Goal: Find specific page/section: Find specific page/section

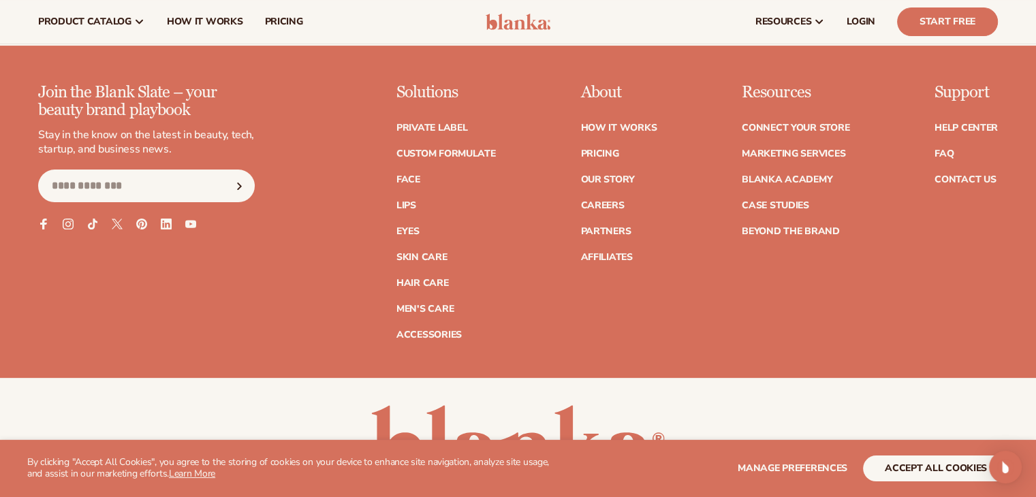
scroll to position [5501, 0]
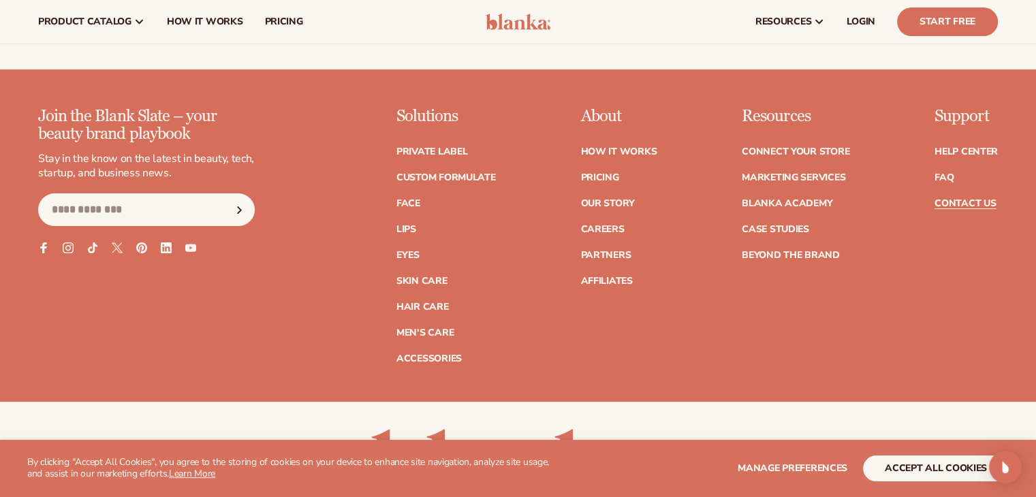
click at [945, 199] on link "Contact Us" at bounding box center [964, 204] width 61 height 10
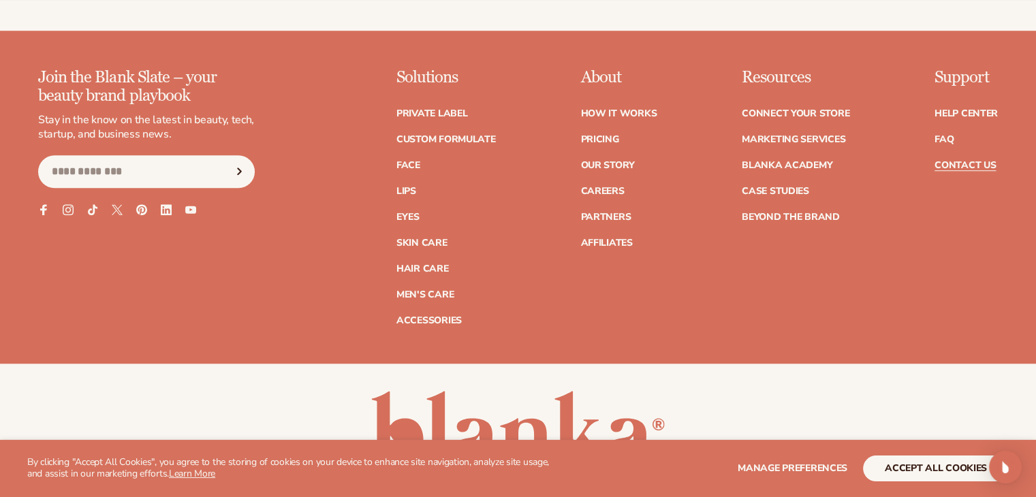
scroll to position [1303, 0]
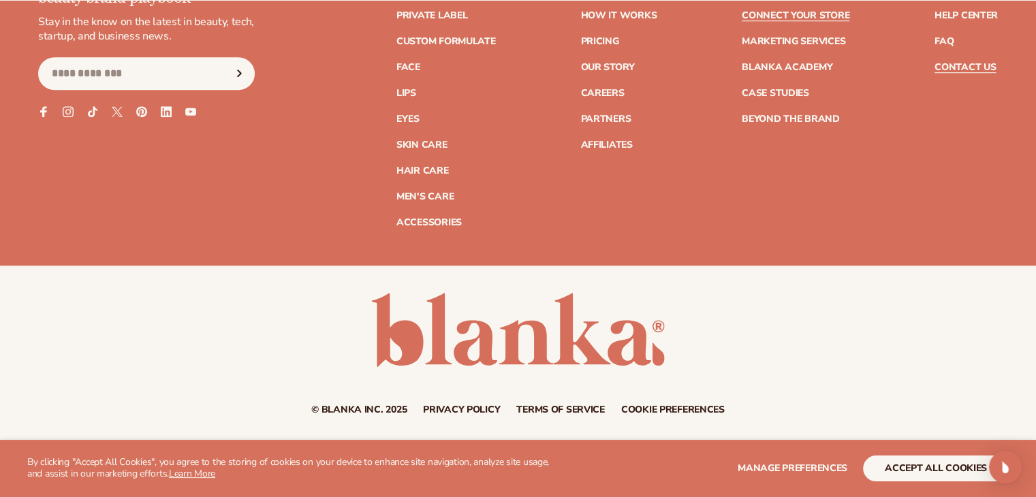
click at [836, 16] on link "Connect your store" at bounding box center [796, 16] width 108 height 10
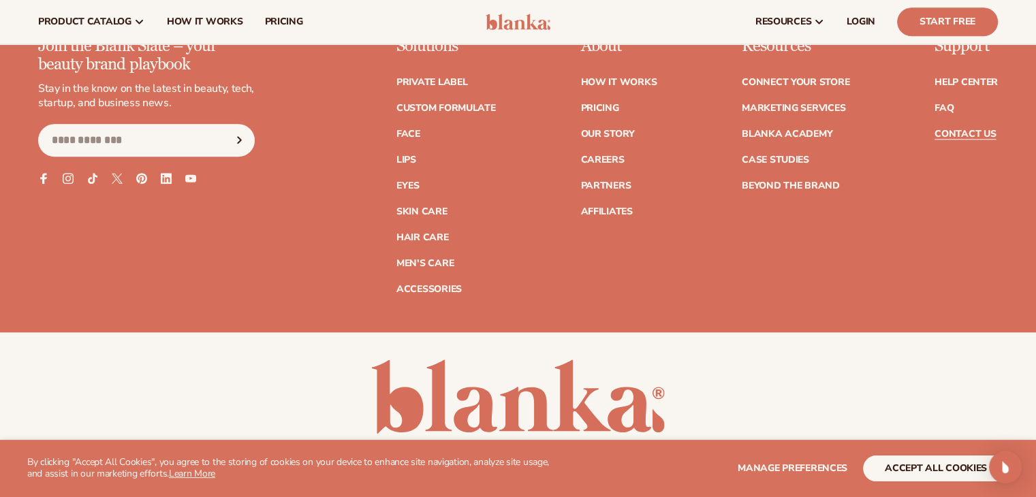
scroll to position [1167, 0]
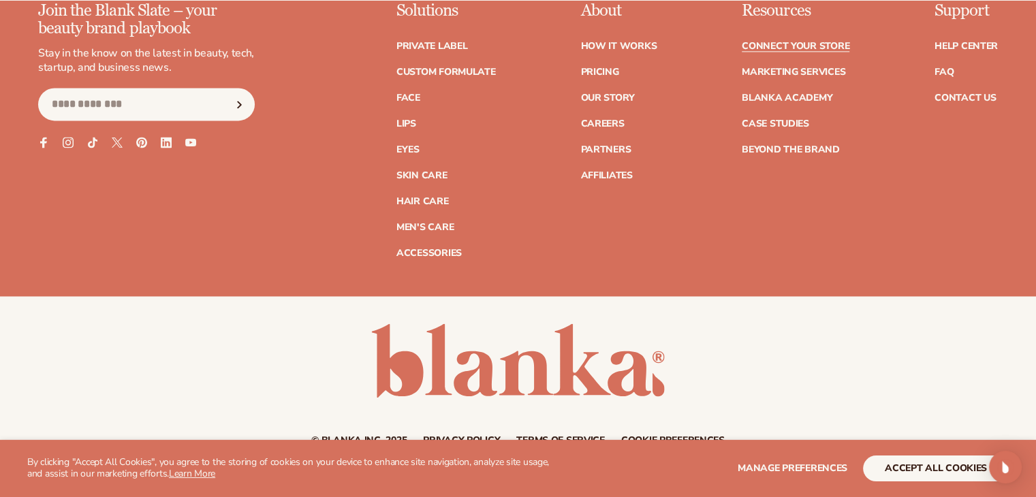
scroll to position [1900, 0]
